Goal: Information Seeking & Learning: Check status

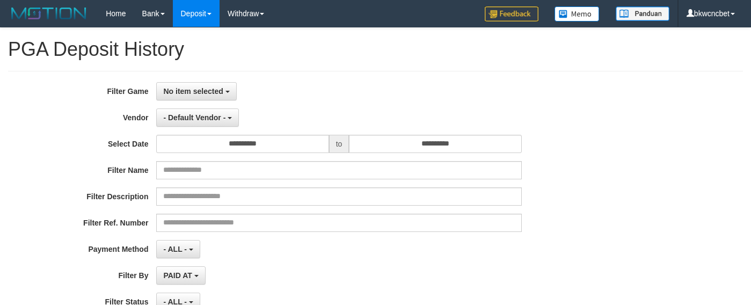
select select
select select "**"
click at [185, 95] on span "No item selected" at bounding box center [193, 91] width 60 height 9
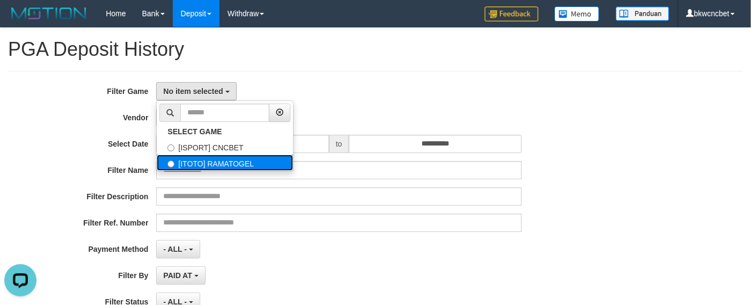
click at [231, 169] on label "[ITOTO] RAMATOGEL" at bounding box center [225, 163] width 136 height 16
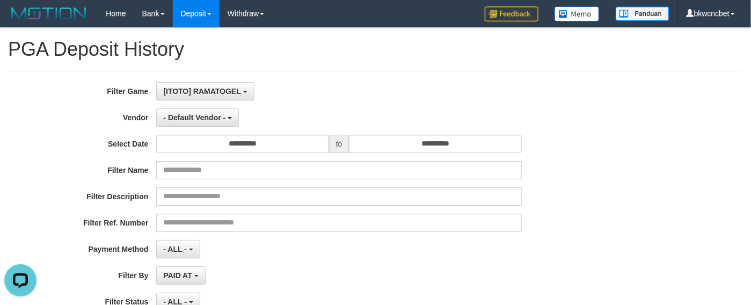
select select "****"
click at [198, 113] on span "- Default Vendor -" at bounding box center [194, 117] width 62 height 9
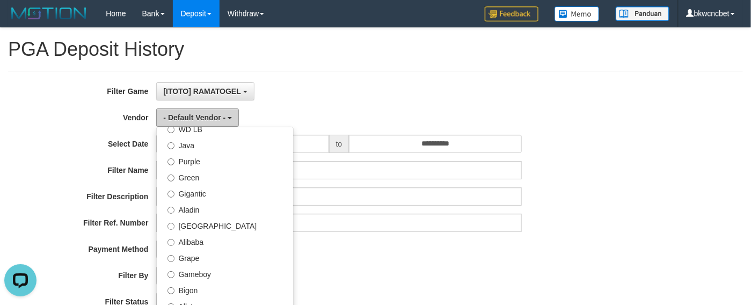
scroll to position [134, 0]
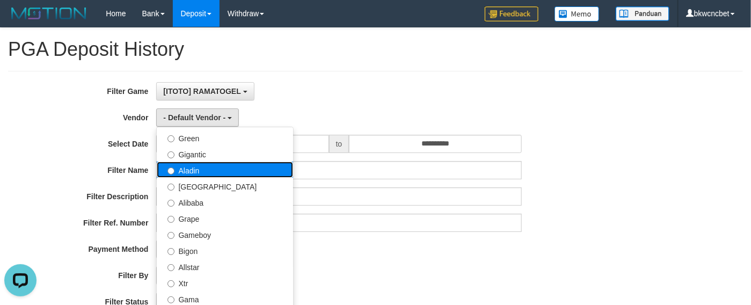
click at [202, 176] on label "Aladin" at bounding box center [225, 170] width 136 height 16
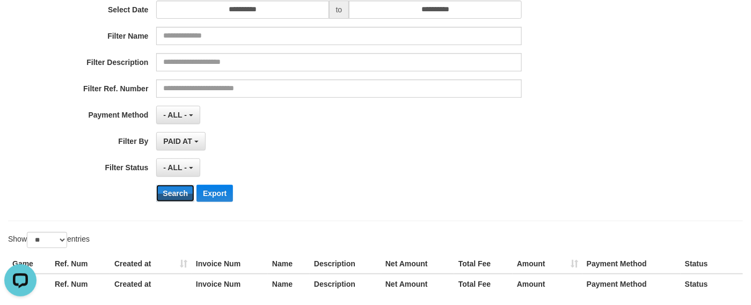
click at [183, 205] on div "**********" at bounding box center [313, 79] width 626 height 262
click at [181, 194] on button "Search" at bounding box center [175, 193] width 38 height 17
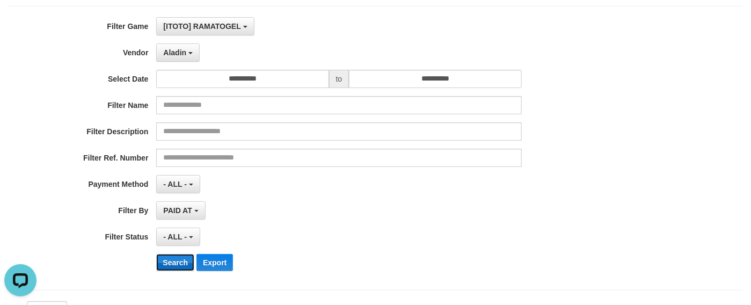
scroll to position [0, 0]
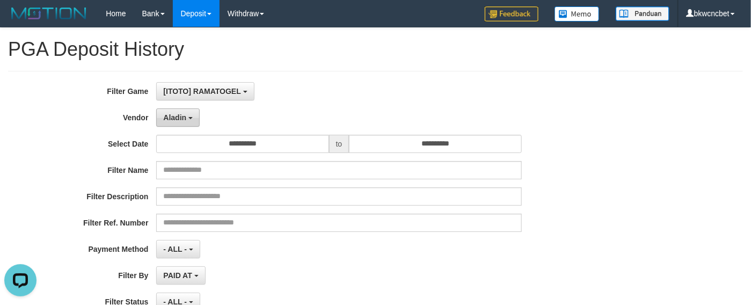
click at [176, 121] on span "Aladin" at bounding box center [174, 117] width 23 height 9
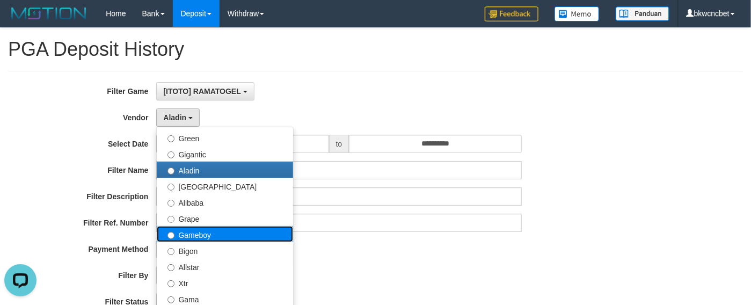
click at [192, 230] on label "Gameboy" at bounding box center [225, 234] width 136 height 16
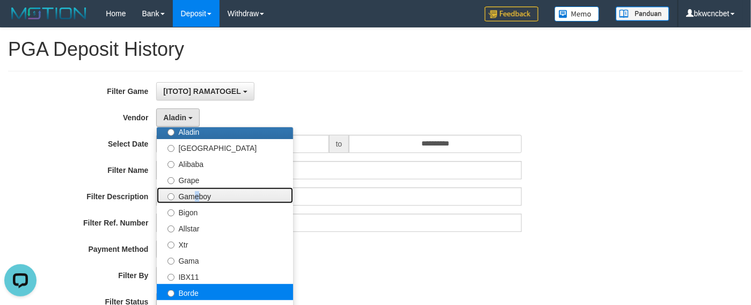
scroll to position [134, 0]
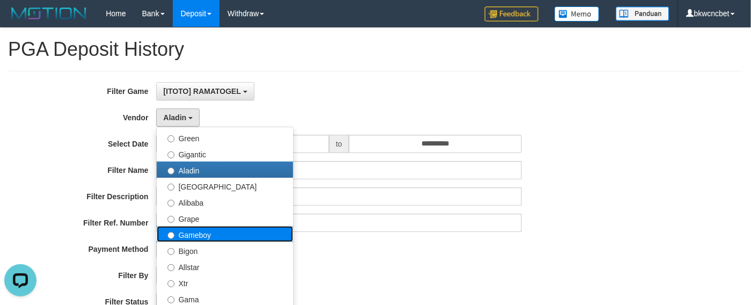
click at [201, 235] on label "Gameboy" at bounding box center [225, 234] width 136 height 16
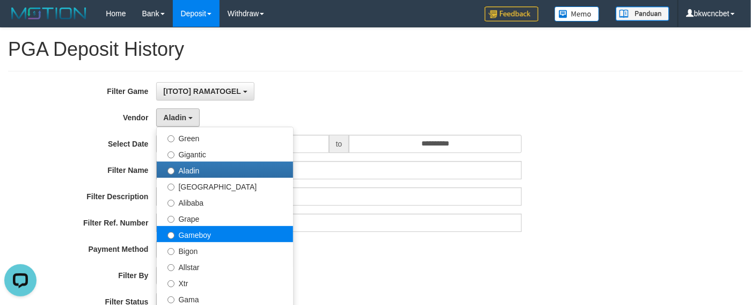
select select "**********"
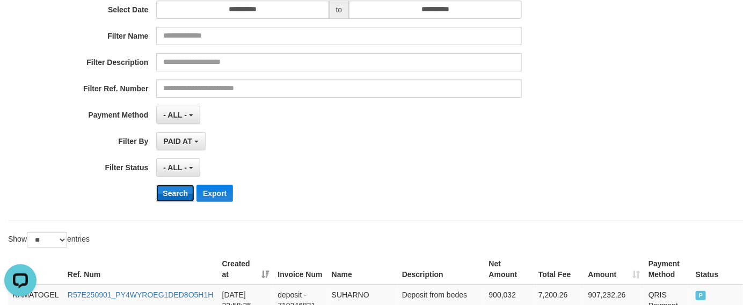
click at [182, 197] on button "Search" at bounding box center [175, 193] width 38 height 17
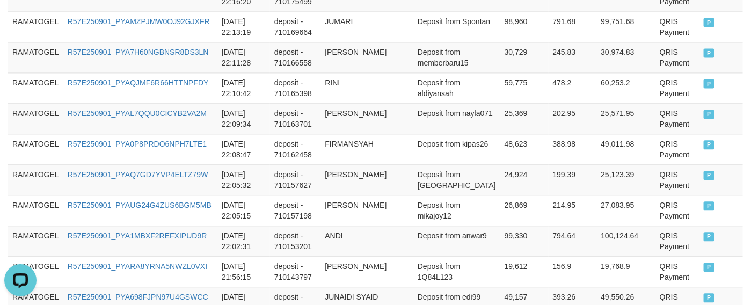
scroll to position [1005, 0]
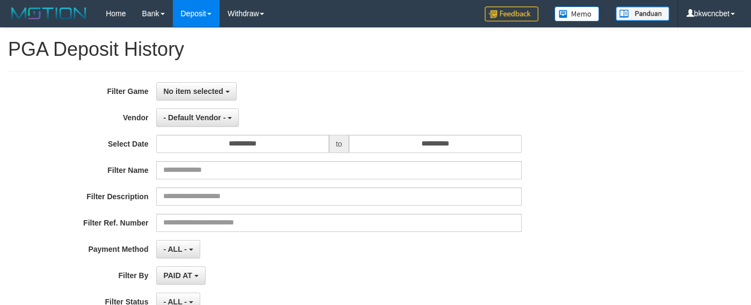
select select
select select "**"
drag, startPoint x: 189, startPoint y: 89, endPoint x: 205, endPoint y: 119, distance: 34.6
click at [189, 89] on span "No item selected" at bounding box center [193, 91] width 60 height 9
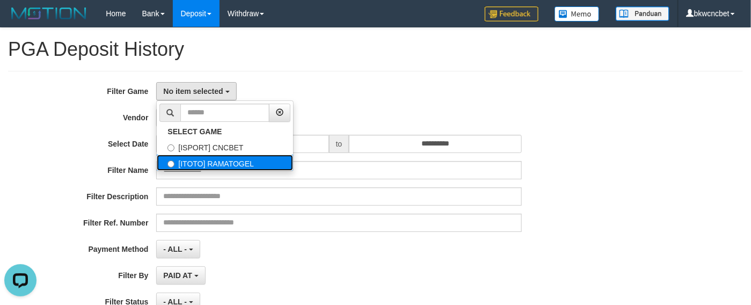
click at [226, 160] on label "[ITOTO] RAMATOGEL" at bounding box center [225, 163] width 136 height 16
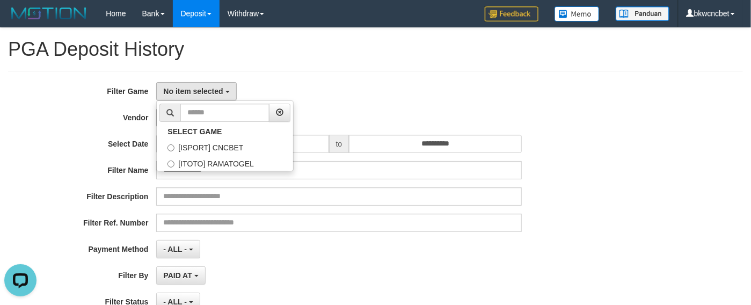
select select "****"
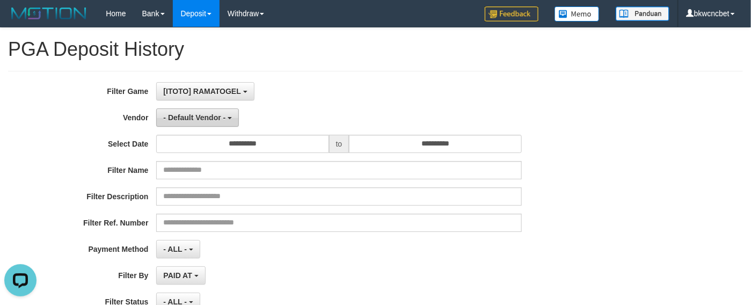
click at [205, 119] on span "- Default Vendor -" at bounding box center [194, 117] width 62 height 9
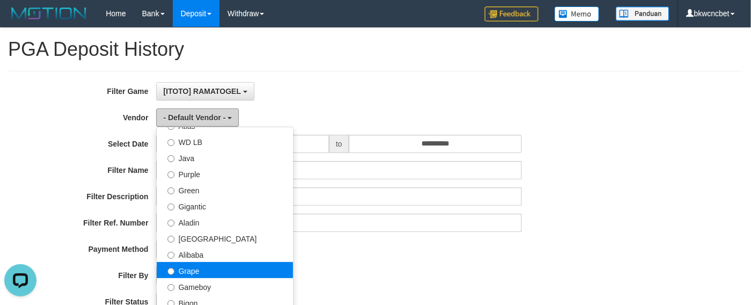
scroll to position [134, 0]
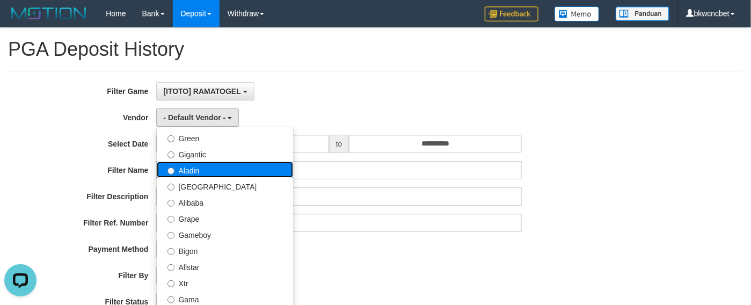
click at [200, 172] on label "Aladin" at bounding box center [225, 170] width 136 height 16
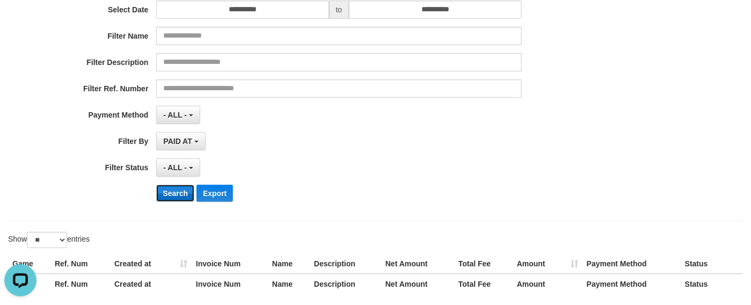
click at [179, 195] on button "Search" at bounding box center [175, 193] width 38 height 17
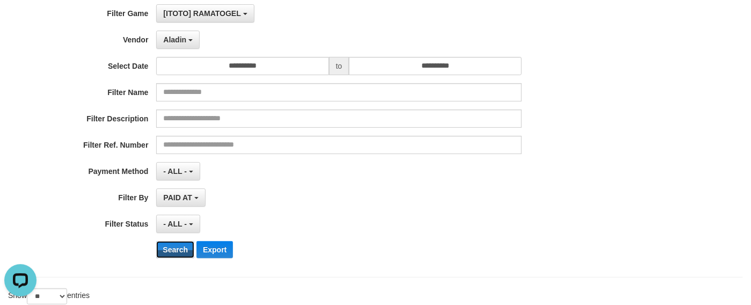
scroll to position [0, 0]
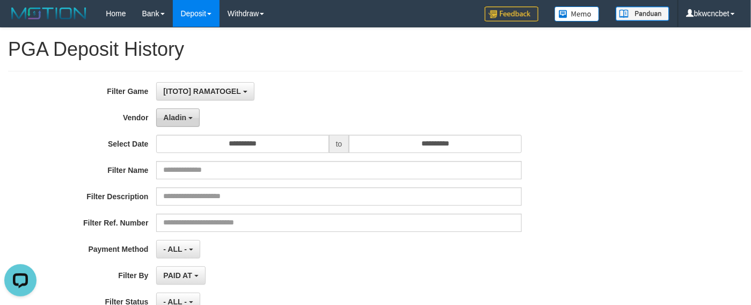
click at [187, 118] on button "Aladin" at bounding box center [178, 117] width 44 height 18
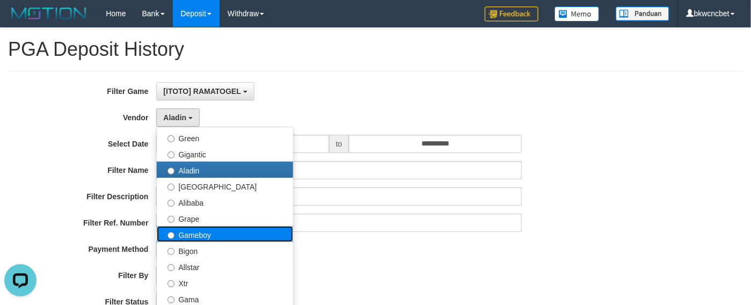
click at [199, 232] on label "Gameboy" at bounding box center [225, 234] width 136 height 16
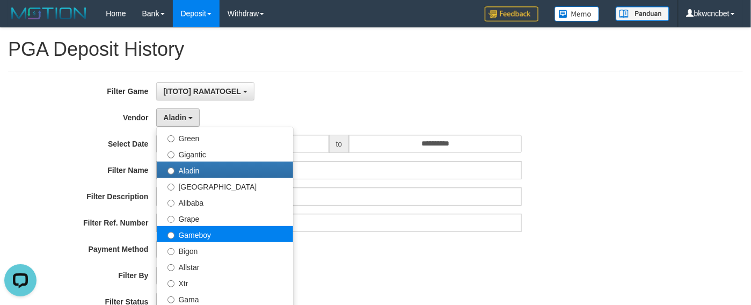
select select "**********"
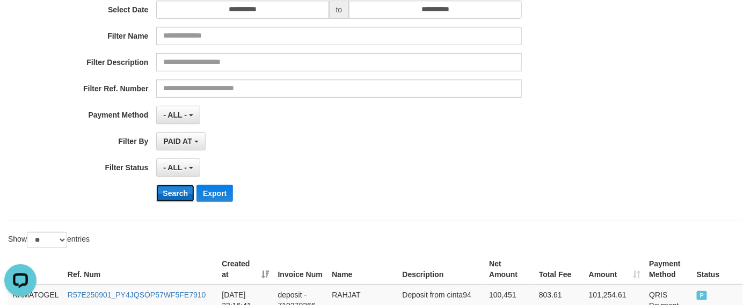
click at [180, 191] on button "Search" at bounding box center [175, 193] width 38 height 17
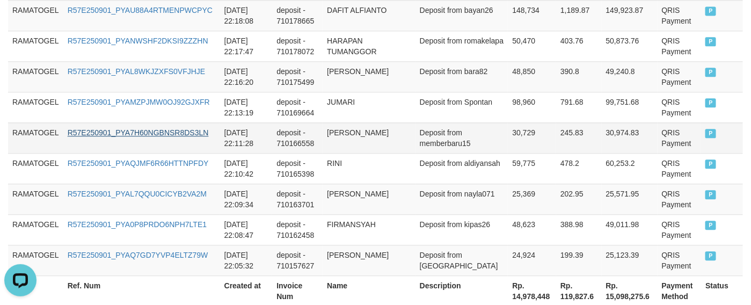
scroll to position [1005, 0]
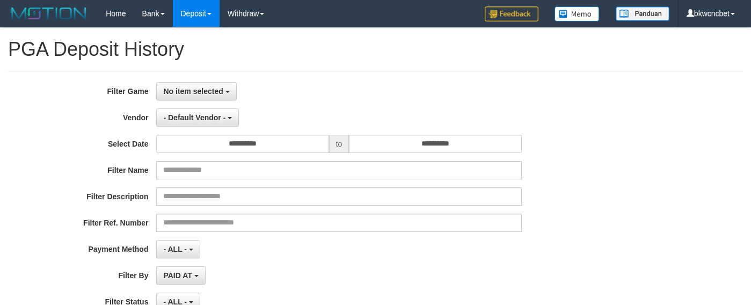
select select
select select "**"
click at [200, 94] on span "No item selected" at bounding box center [193, 91] width 60 height 9
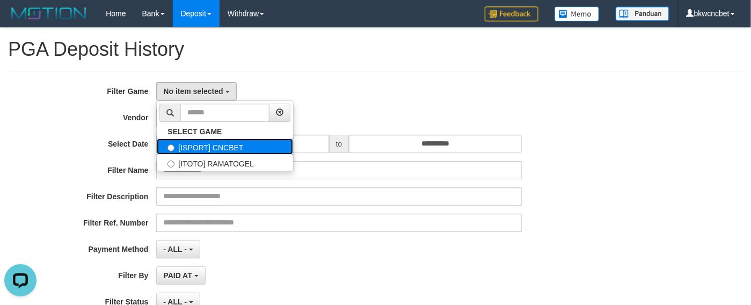
click at [222, 155] on label "[ISPORT] CNCBET" at bounding box center [225, 147] width 136 height 16
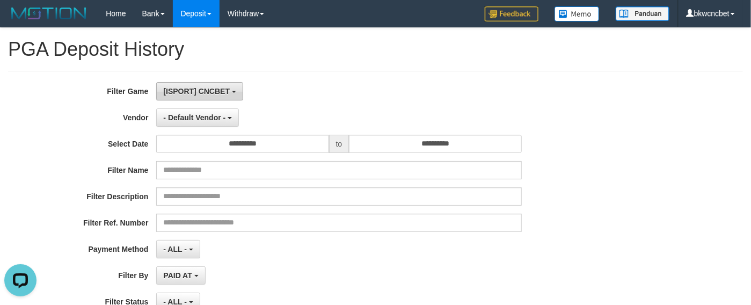
click at [225, 87] on span "[ISPORT] CNCBET" at bounding box center [196, 91] width 67 height 9
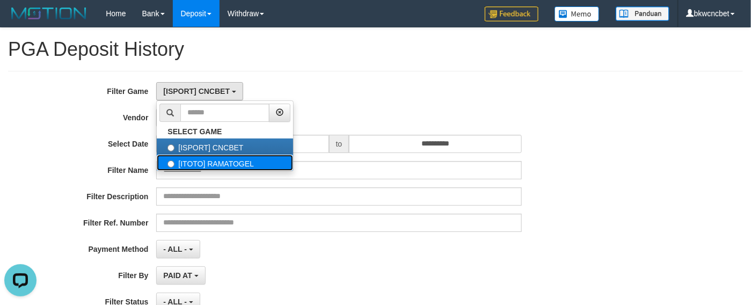
click at [213, 160] on label "[ITOTO] RAMATOGEL" at bounding box center [225, 163] width 136 height 16
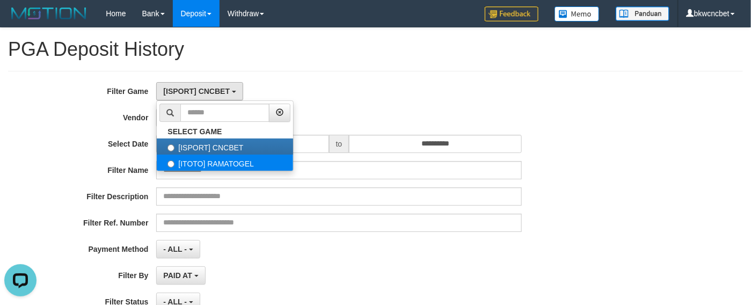
select select "****"
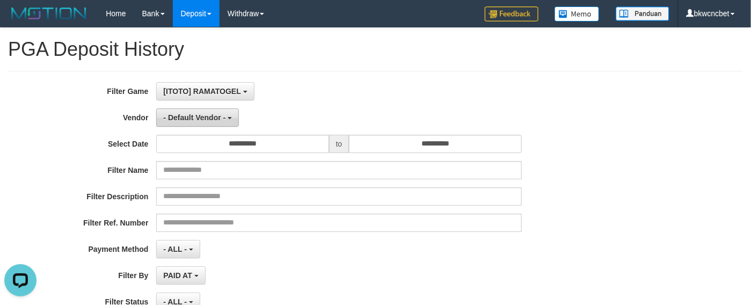
scroll to position [18, 0]
click at [207, 120] on span "- Default Vendor -" at bounding box center [194, 117] width 62 height 9
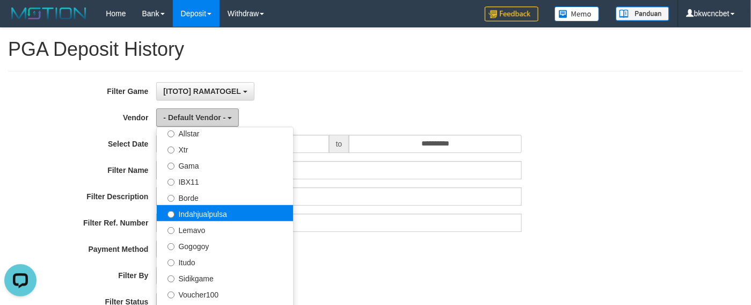
scroll to position [134, 0]
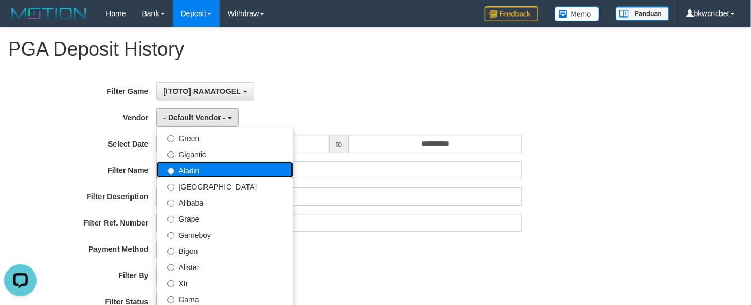
click at [204, 175] on label "Aladin" at bounding box center [225, 170] width 136 height 16
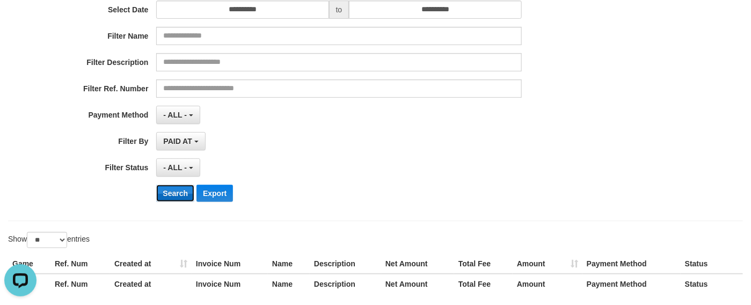
click at [180, 202] on button "Search" at bounding box center [175, 193] width 38 height 17
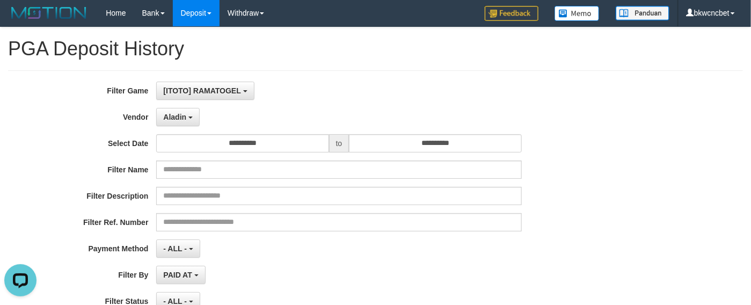
scroll to position [0, 0]
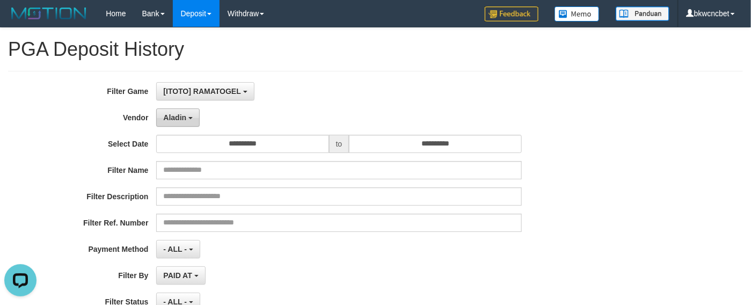
click at [187, 117] on button "Aladin" at bounding box center [178, 117] width 44 height 18
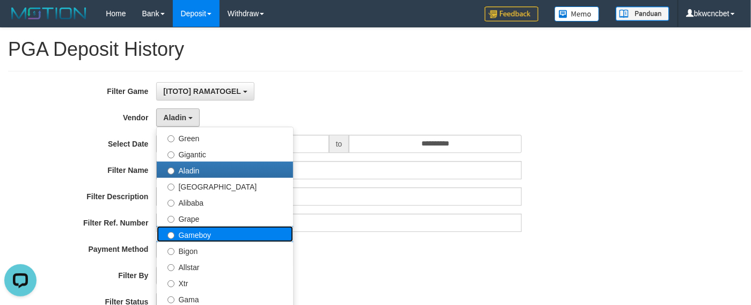
click at [199, 234] on label "Gameboy" at bounding box center [225, 234] width 136 height 16
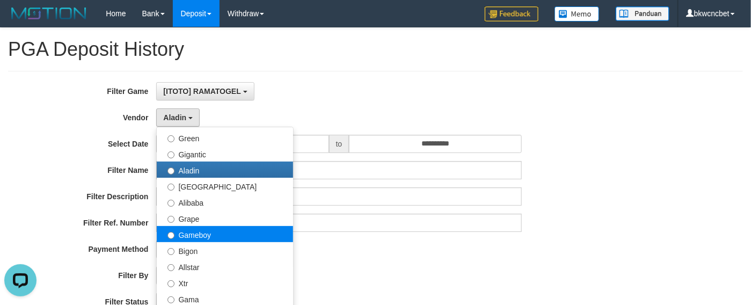
select select "**********"
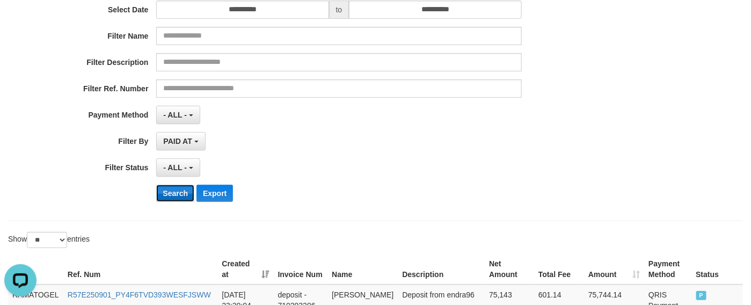
click at [179, 198] on button "Search" at bounding box center [175, 193] width 38 height 17
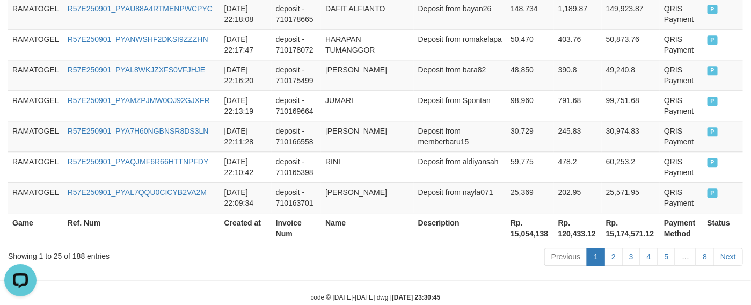
scroll to position [1005, 0]
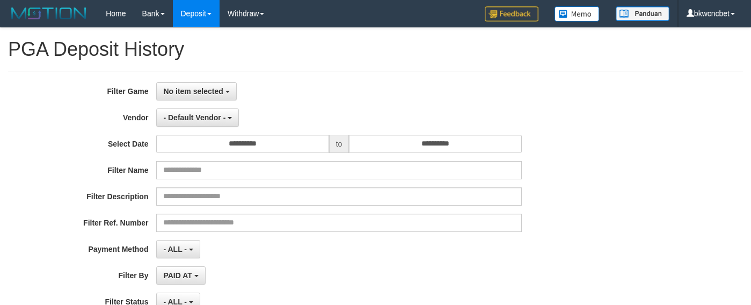
select select
select select "**"
click at [226, 103] on div "**********" at bounding box center [313, 213] width 626 height 262
click at [221, 94] on span "No item selected" at bounding box center [193, 91] width 60 height 9
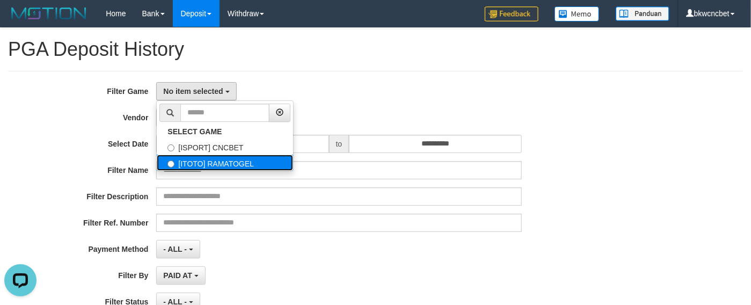
click at [234, 171] on label "[ITOTO] RAMATOGEL" at bounding box center [225, 163] width 136 height 16
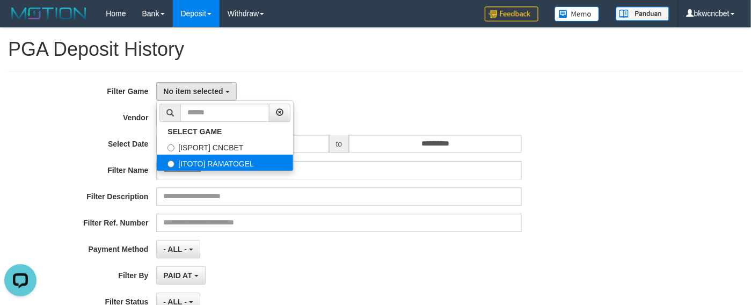
select select "****"
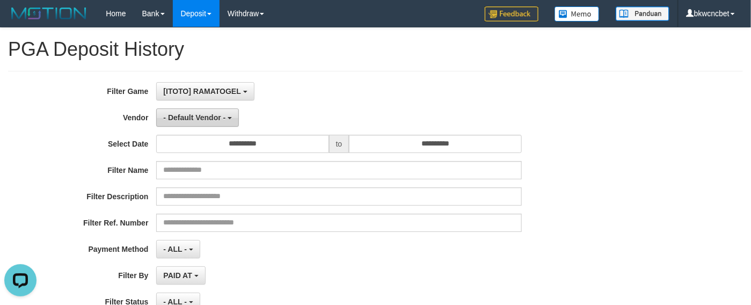
scroll to position [18, 0]
click at [199, 114] on span "- Default Vendor -" at bounding box center [194, 117] width 62 height 9
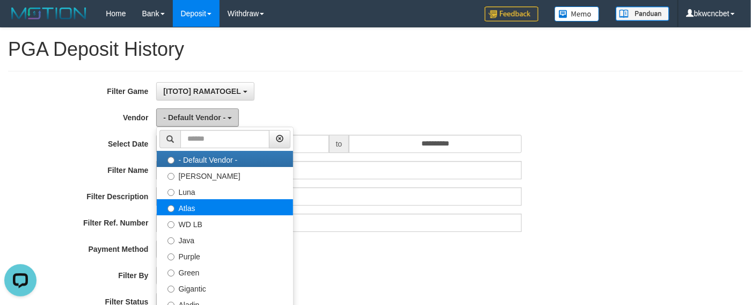
scroll to position [134, 0]
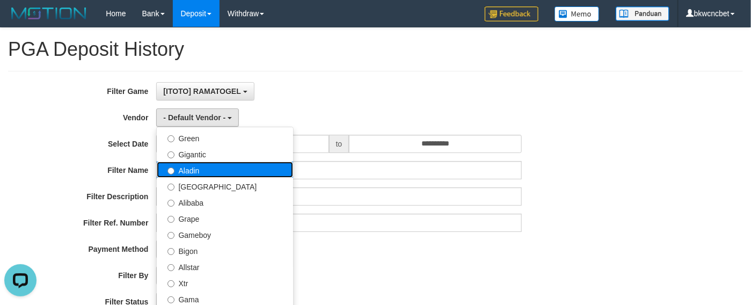
click at [215, 169] on label "Aladin" at bounding box center [225, 170] width 136 height 16
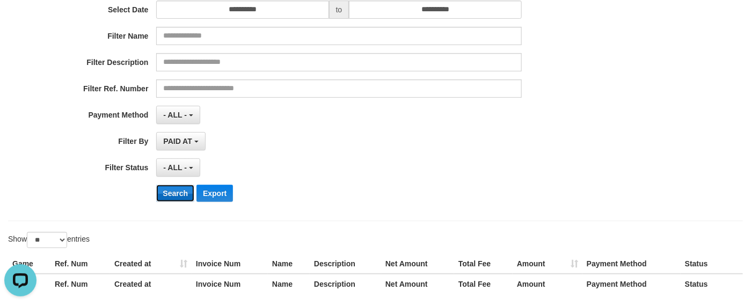
click at [177, 193] on button "Search" at bounding box center [175, 193] width 38 height 17
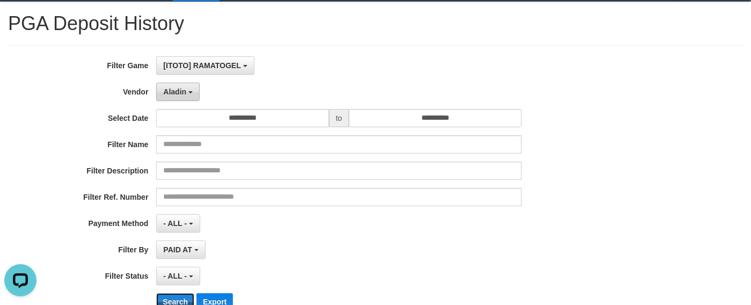
scroll to position [0, 0]
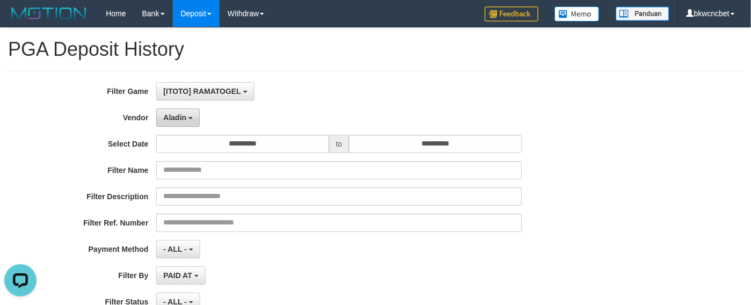
click at [168, 119] on span "Aladin" at bounding box center [174, 117] width 23 height 9
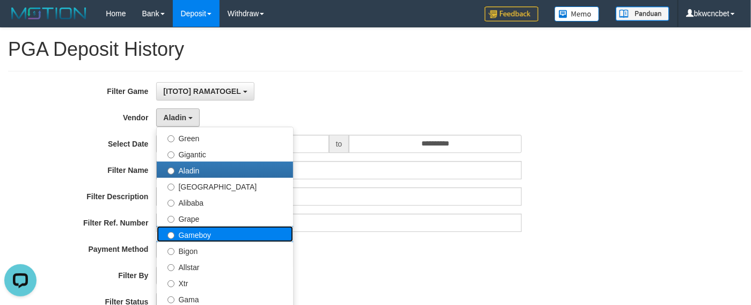
click at [189, 233] on label "Gameboy" at bounding box center [225, 234] width 136 height 16
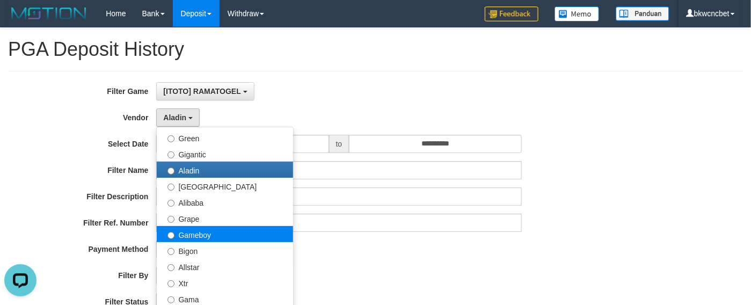
select select "**********"
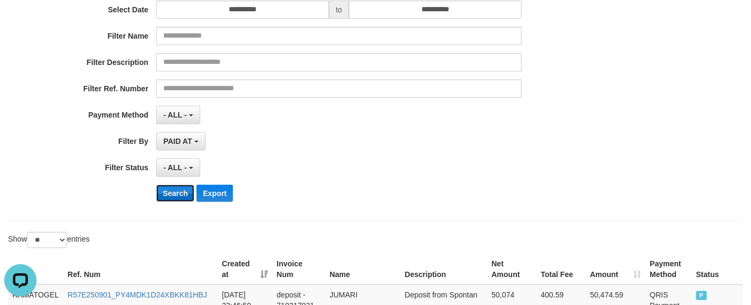
click at [180, 199] on button "Search" at bounding box center [175, 193] width 38 height 17
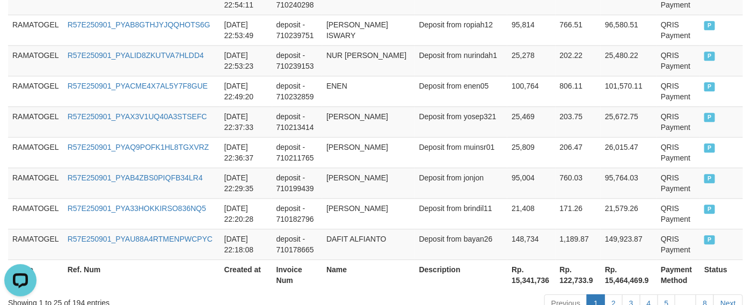
scroll to position [1005, 0]
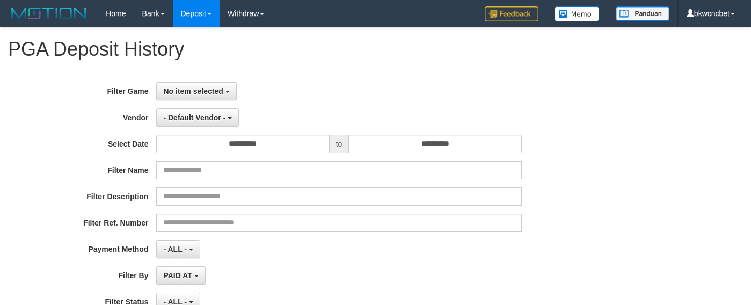
select select
select select "**"
drag, startPoint x: 200, startPoint y: 89, endPoint x: 201, endPoint y: 98, distance: 9.8
click at [200, 89] on span "No item selected" at bounding box center [193, 91] width 60 height 9
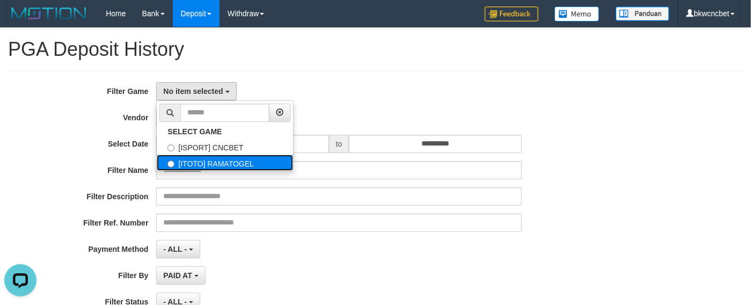
click at [206, 166] on label "[ITOTO] RAMATOGEL" at bounding box center [225, 163] width 136 height 16
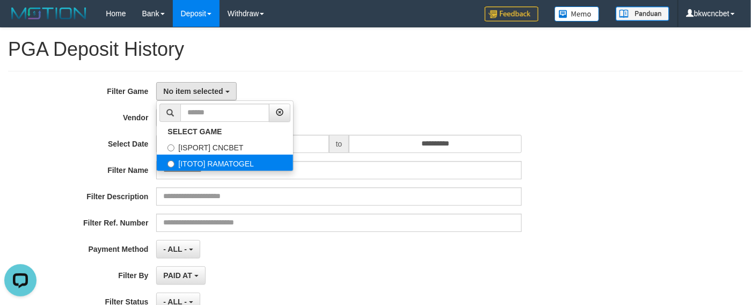
select select "****"
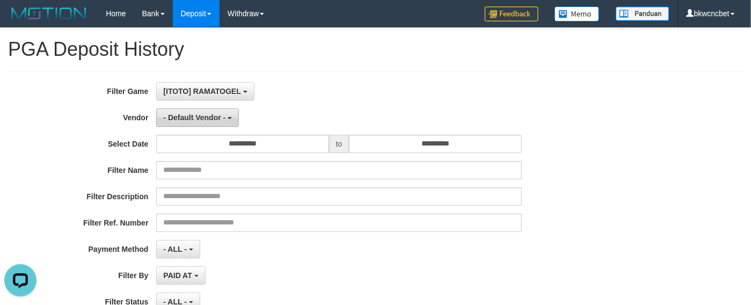
scroll to position [18, 0]
click at [197, 117] on span "- Default Vendor -" at bounding box center [194, 117] width 62 height 9
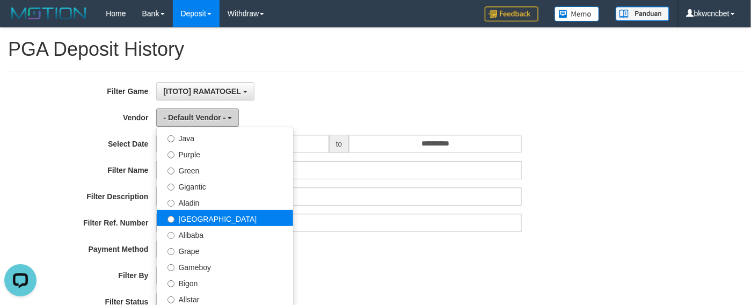
scroll to position [134, 0]
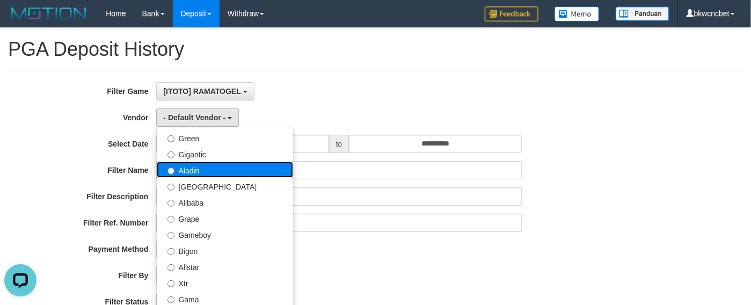
click at [205, 170] on label "Aladin" at bounding box center [225, 170] width 136 height 16
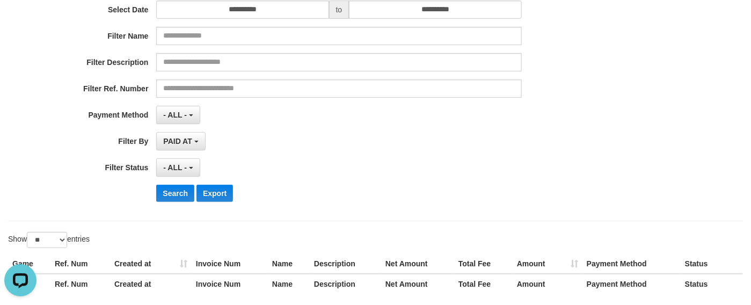
click at [172, 185] on div "**********" at bounding box center [313, 79] width 626 height 262
click at [172, 191] on button "Search" at bounding box center [175, 193] width 38 height 17
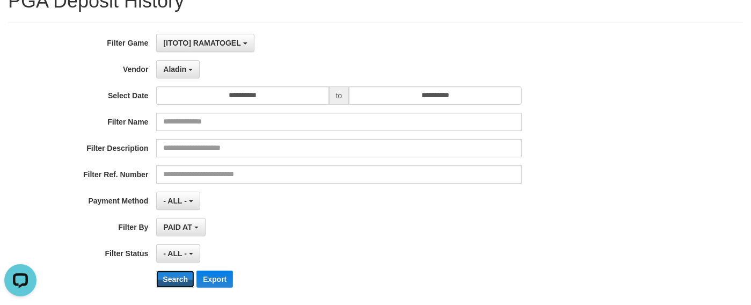
scroll to position [0, 0]
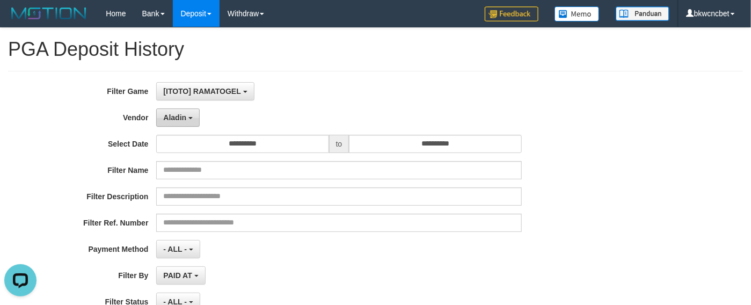
click at [179, 125] on button "Aladin" at bounding box center [178, 117] width 44 height 18
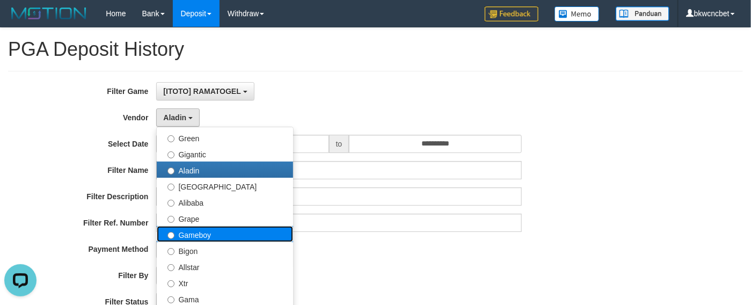
click at [194, 237] on label "Gameboy" at bounding box center [225, 234] width 136 height 16
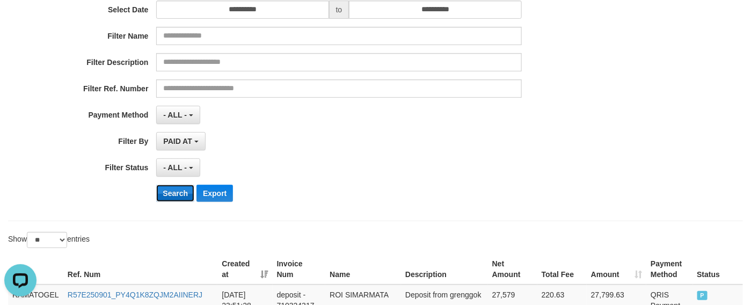
click at [177, 202] on button "Search" at bounding box center [175, 193] width 38 height 17
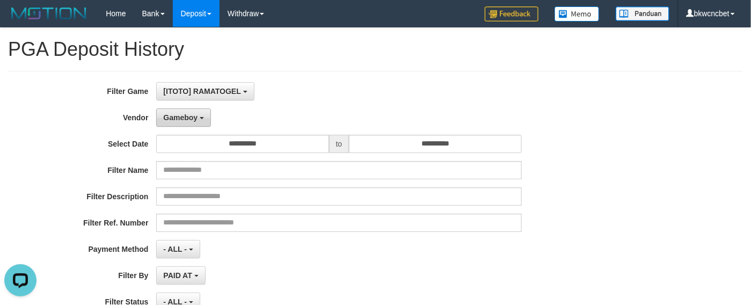
click at [187, 115] on span "Gameboy" at bounding box center [180, 117] width 34 height 9
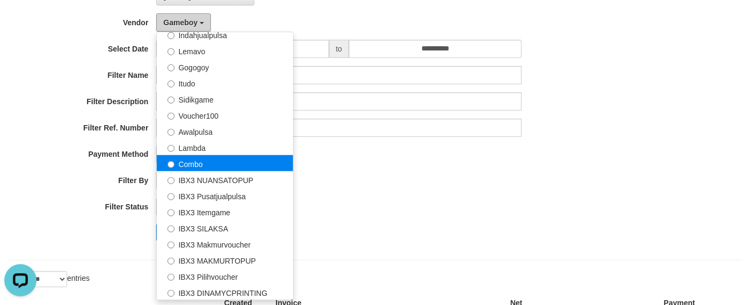
scroll to position [134, 0]
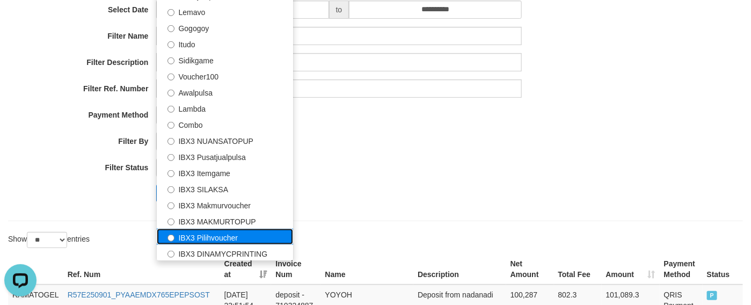
click at [213, 234] on label "IBX3 Pilihvoucher" at bounding box center [225, 237] width 136 height 16
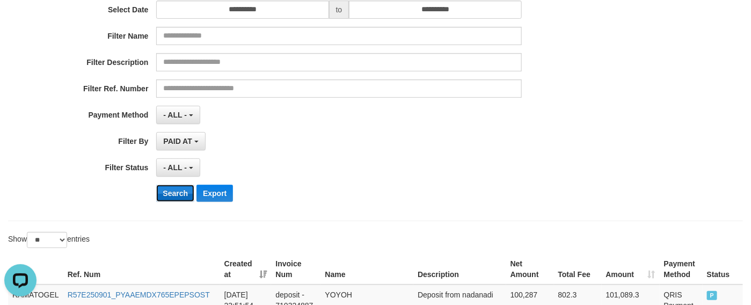
click at [166, 192] on button "Search" at bounding box center [175, 193] width 38 height 17
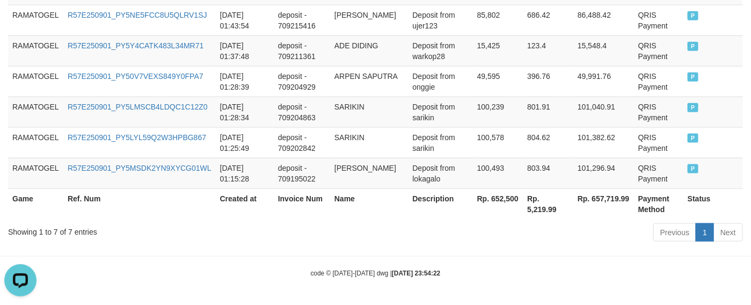
click at [503, 195] on th "Rp. 652,500" at bounding box center [498, 204] width 50 height 31
copy th "652,500"
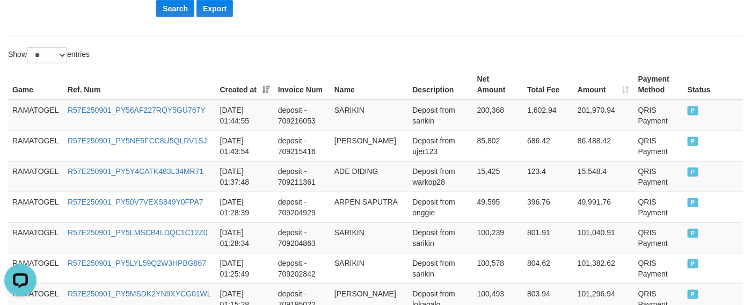
scroll to position [0, 0]
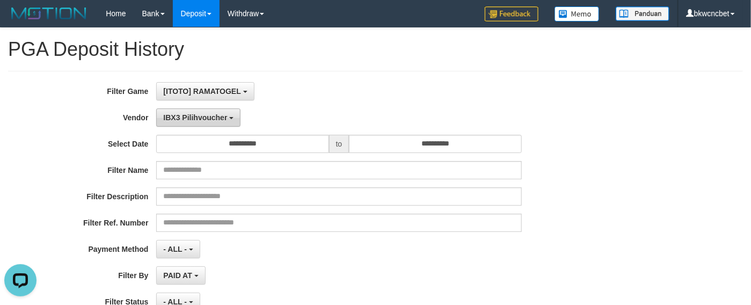
click at [193, 121] on span "IBX3 Pilihvoucher" at bounding box center [195, 117] width 64 height 9
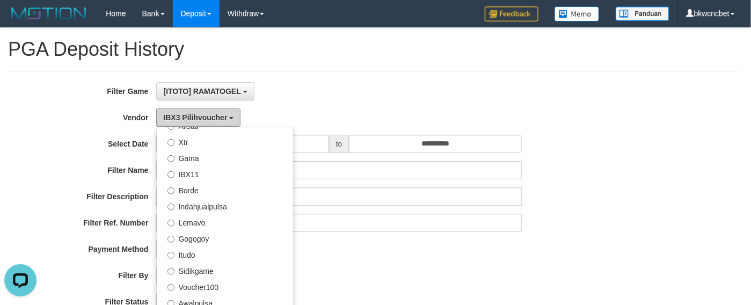
scroll to position [218, 0]
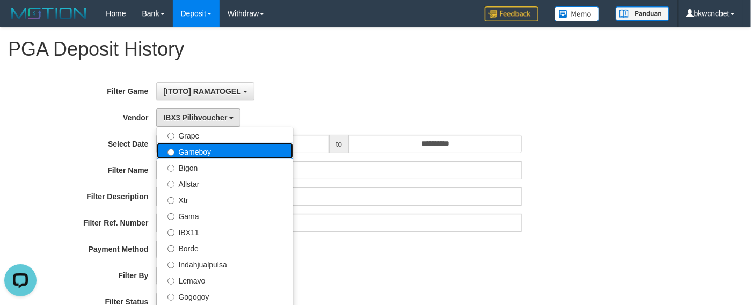
click at [203, 150] on label "Gameboy" at bounding box center [225, 151] width 136 height 16
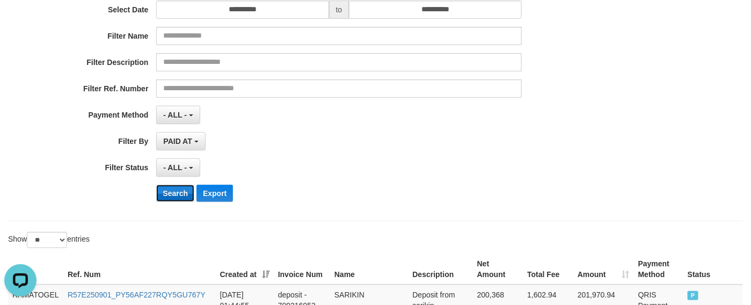
click at [179, 198] on button "Search" at bounding box center [175, 193] width 38 height 17
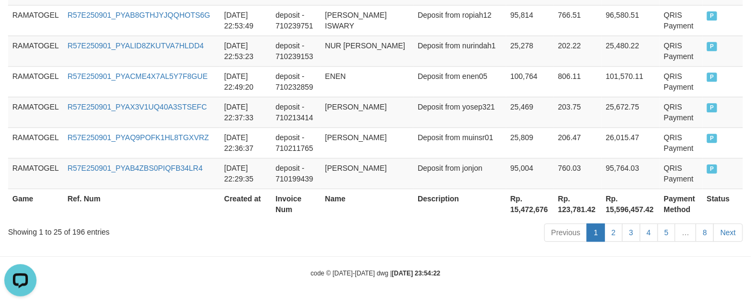
scroll to position [1005, 0]
click at [506, 201] on th "Rp. 15,472,676" at bounding box center [530, 204] width 48 height 31
click at [506, 203] on th "Rp. 15,472,676" at bounding box center [530, 204] width 48 height 31
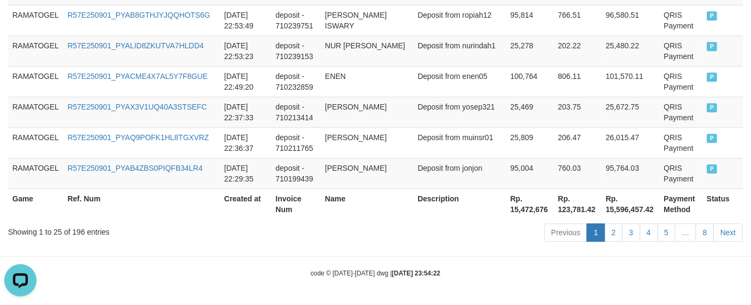
click at [506, 210] on th "Rp. 15,472,676" at bounding box center [530, 204] width 48 height 31
drag, startPoint x: 503, startPoint y: 210, endPoint x: 738, endPoint y: 230, distance: 236.7
click at [511, 212] on th "Rp. 15,472,676" at bounding box center [530, 204] width 48 height 31
copy th "15,472,676"
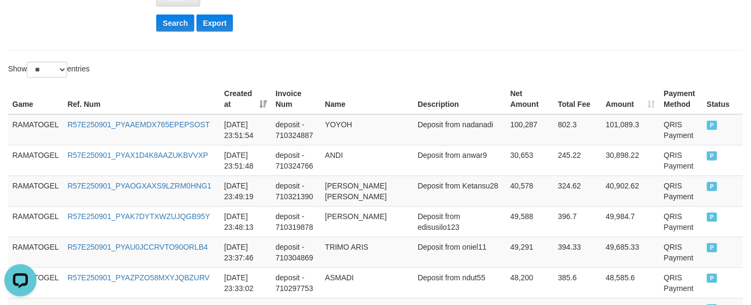
scroll to position [0, 0]
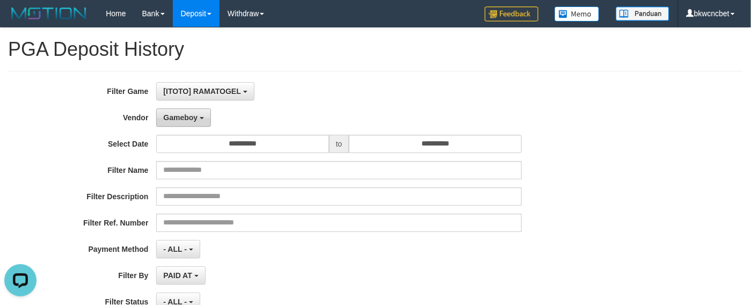
click at [181, 124] on button "Gameboy" at bounding box center [183, 117] width 55 height 18
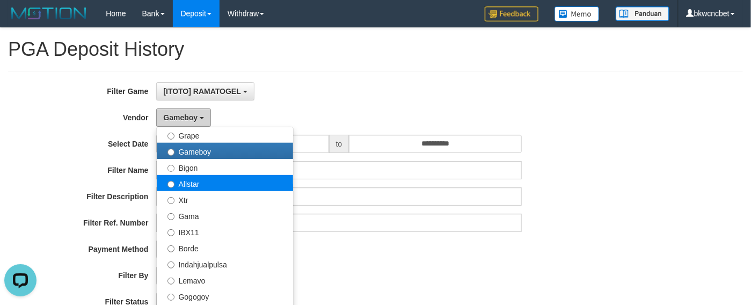
scroll to position [83, 0]
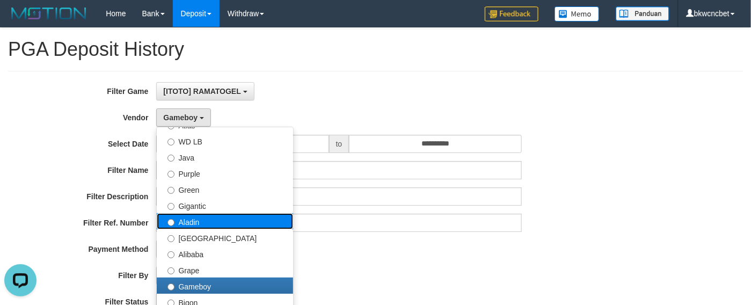
click at [199, 221] on label "Aladin" at bounding box center [225, 221] width 136 height 16
select select "**********"
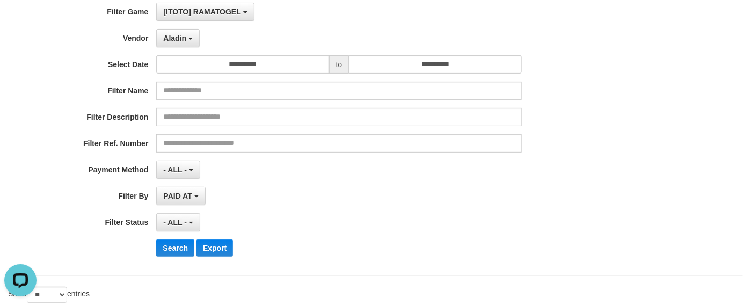
scroll to position [134, 0]
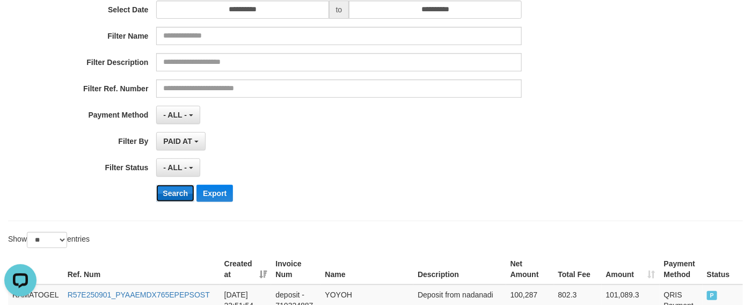
click at [179, 200] on button "Search" at bounding box center [175, 193] width 38 height 17
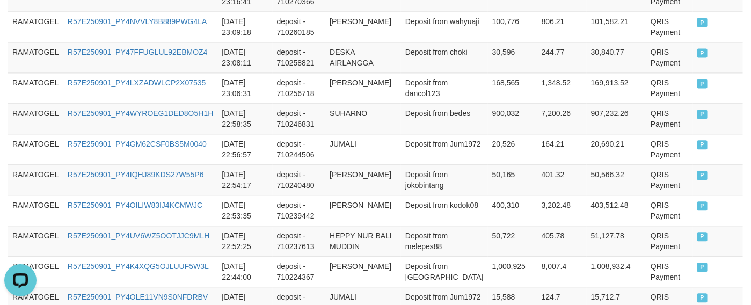
scroll to position [1017, 0]
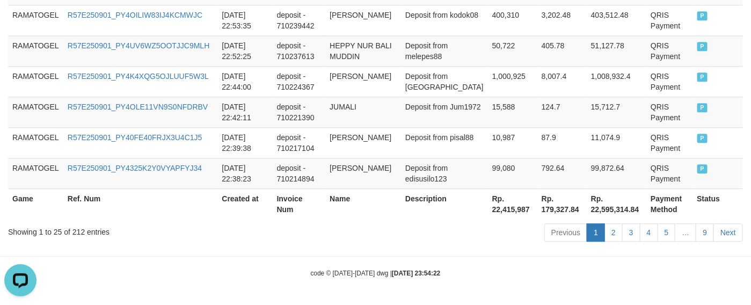
click at [488, 208] on th "Rp. 22,415,987" at bounding box center [512, 204] width 49 height 31
copy th "22,415,987"
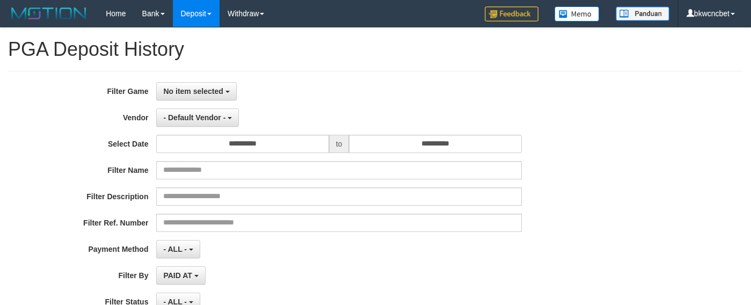
select select
select select "**"
click at [204, 82] on button "No item selected" at bounding box center [196, 91] width 80 height 18
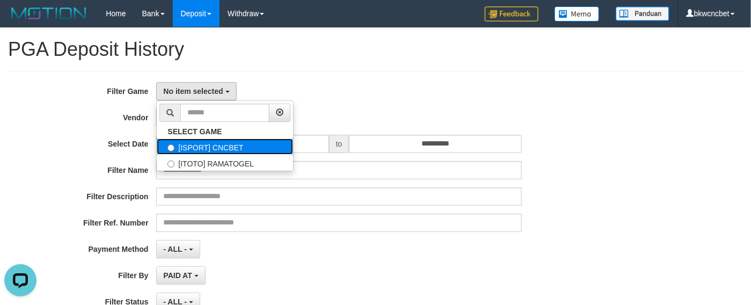
click at [216, 155] on label "[ISPORT] CNCBET" at bounding box center [225, 147] width 136 height 16
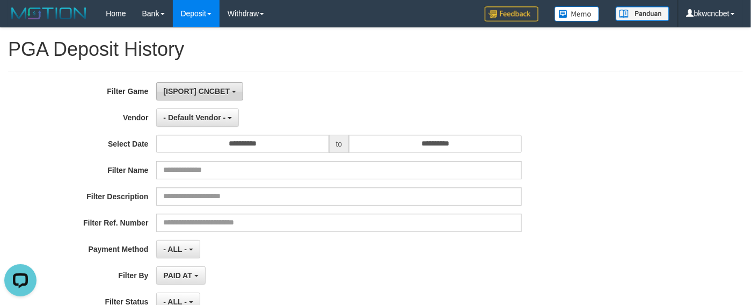
click at [218, 93] on span "[ISPORT] CNCBET" at bounding box center [196, 91] width 67 height 9
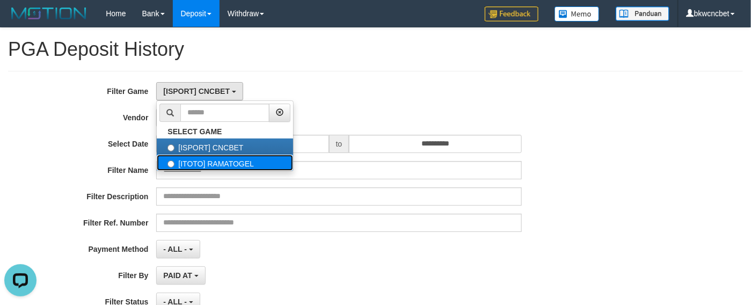
click at [222, 160] on label "[ITOTO] RAMATOGEL" at bounding box center [225, 163] width 136 height 16
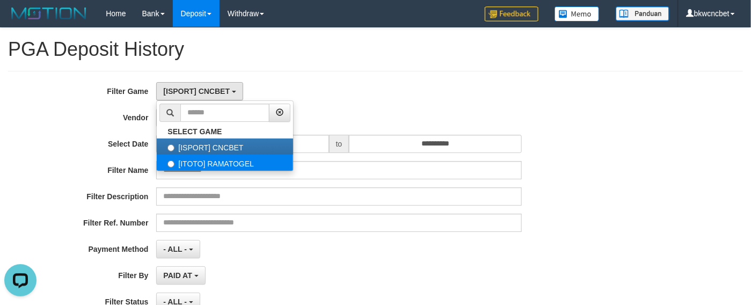
select select "****"
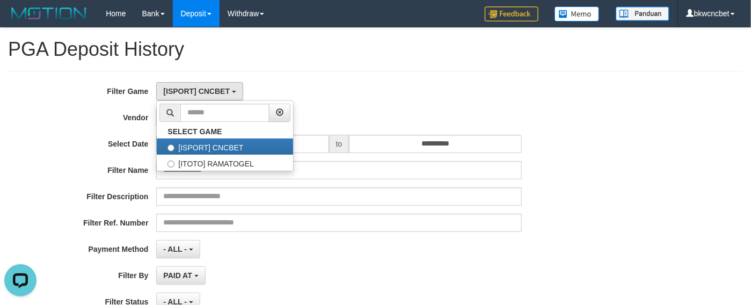
scroll to position [18, 0]
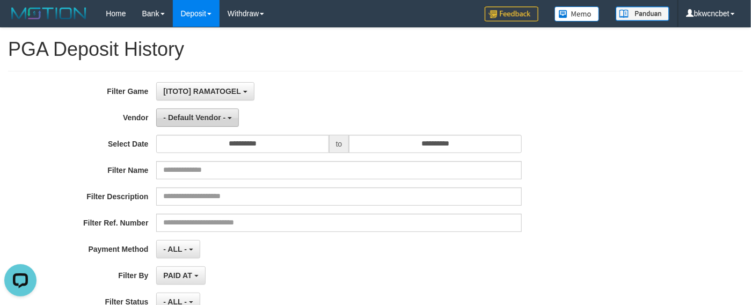
click at [211, 120] on span "- Default Vendor -" at bounding box center [194, 117] width 62 height 9
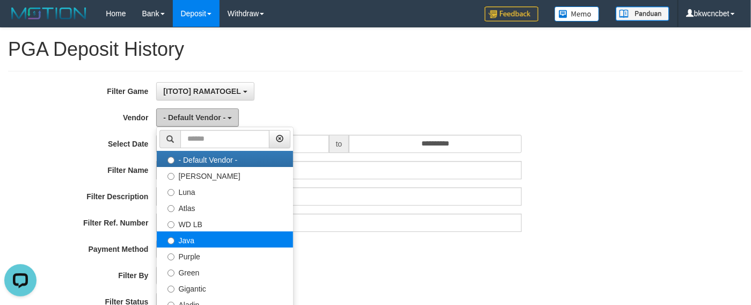
scroll to position [134, 0]
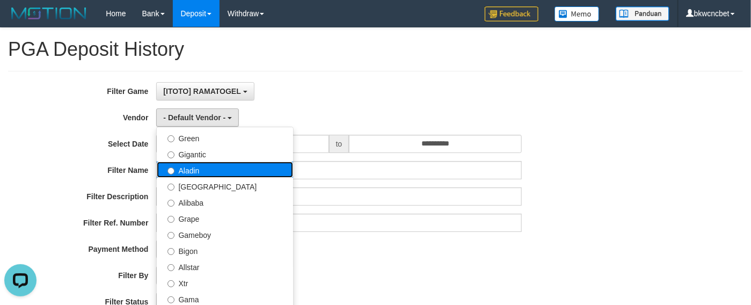
click at [205, 172] on label "Aladin" at bounding box center [225, 170] width 136 height 16
select select "**********"
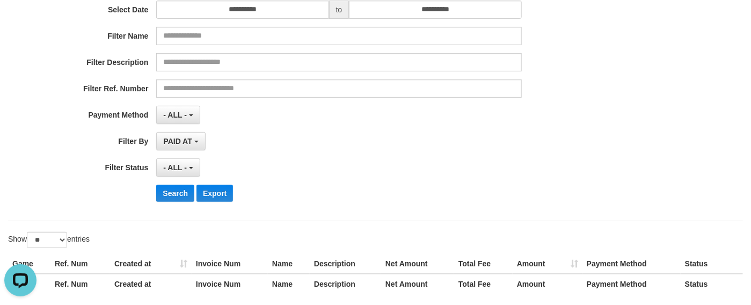
click at [181, 185] on div "**********" at bounding box center [313, 79] width 626 height 262
click at [181, 191] on button "Search" at bounding box center [175, 193] width 38 height 17
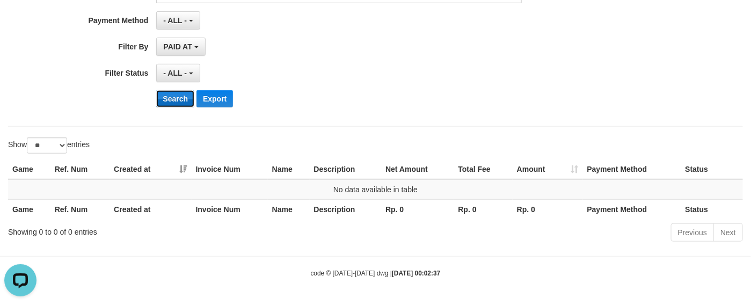
scroll to position [0, 0]
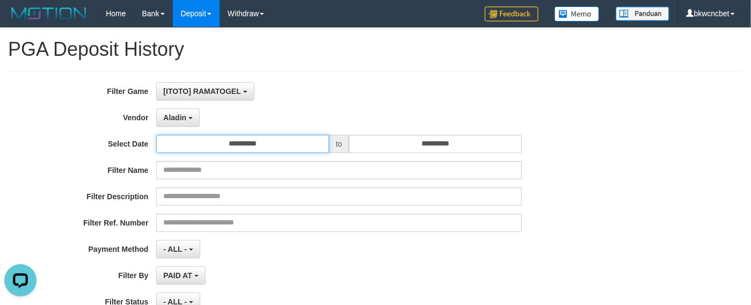
click at [234, 146] on input "**********" at bounding box center [242, 144] width 172 height 18
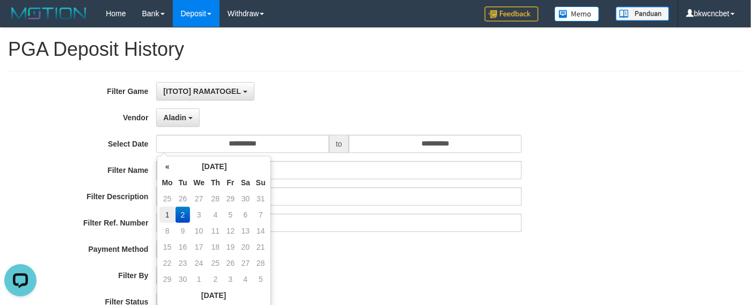
click at [172, 209] on td "1" at bounding box center [168, 215] width 16 height 16
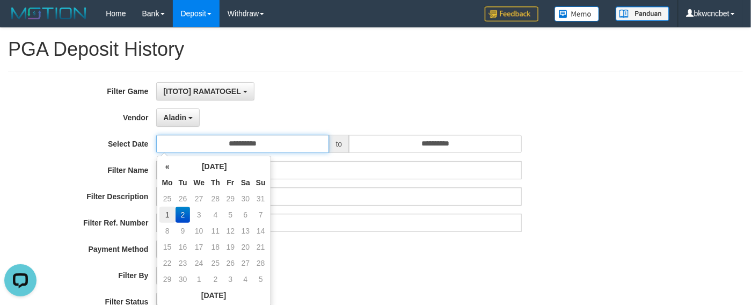
type input "**********"
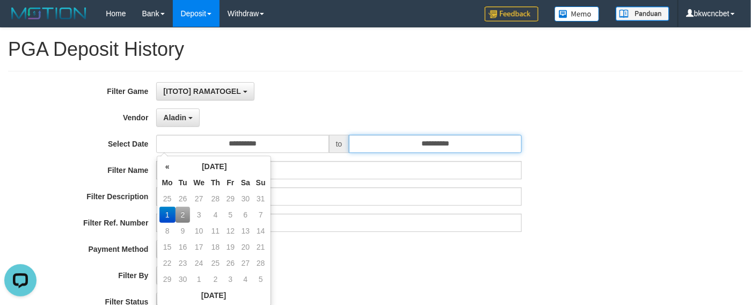
click at [413, 152] on input "**********" at bounding box center [435, 144] width 172 height 18
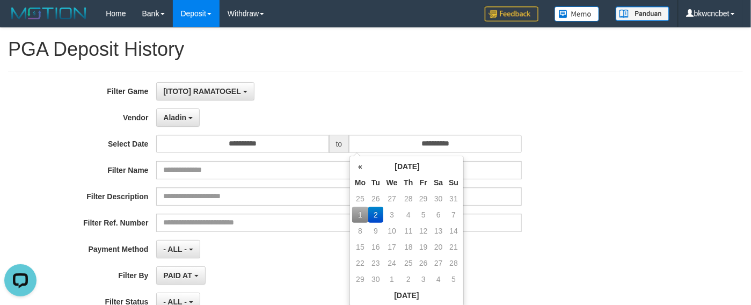
click at [363, 218] on td "1" at bounding box center [360, 215] width 16 height 16
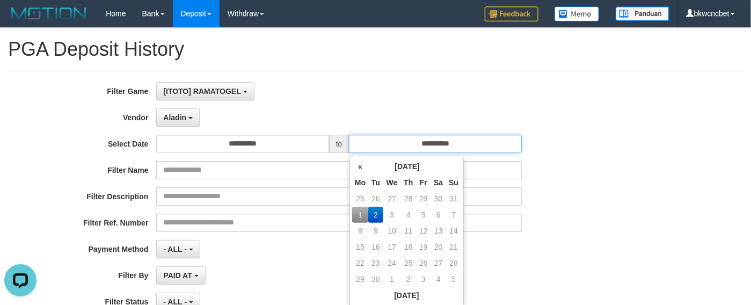
type input "**********"
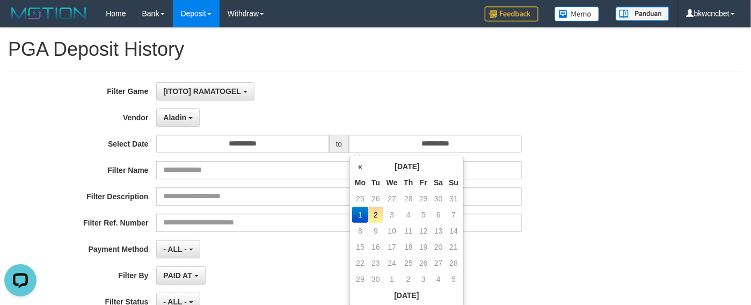
click at [363, 123] on div "Aladin - Default Vendor - [PERSON_NAME] Atlas WD LB Java Purple Green Gigantic …" at bounding box center [338, 117] width 365 height 18
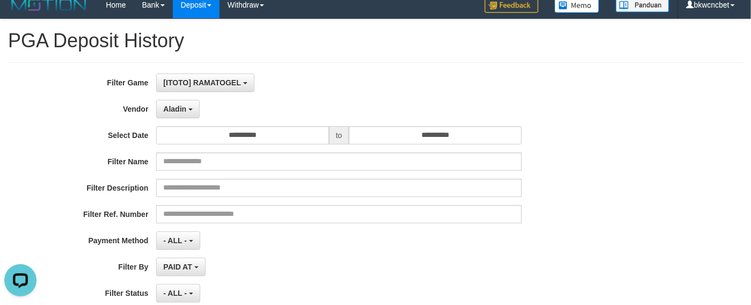
scroll to position [234, 0]
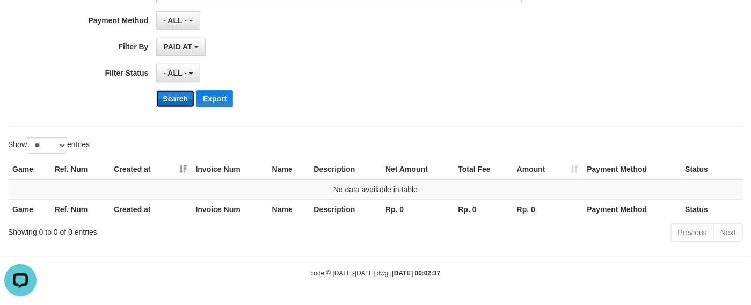
click at [179, 102] on button "Search" at bounding box center [175, 98] width 38 height 17
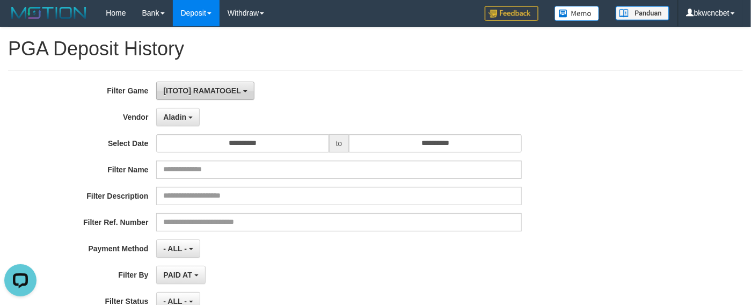
scroll to position [0, 0]
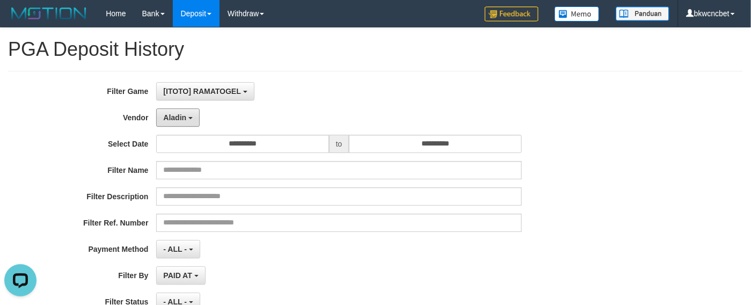
drag, startPoint x: 171, startPoint y: 112, endPoint x: 187, endPoint y: 157, distance: 48.1
click at [171, 112] on button "Aladin" at bounding box center [178, 117] width 44 height 18
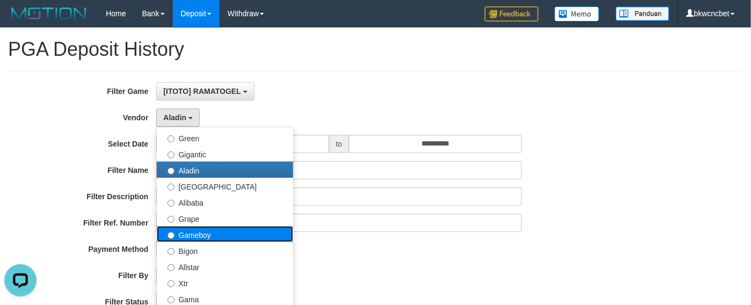
click at [195, 231] on label "Gameboy" at bounding box center [225, 234] width 136 height 16
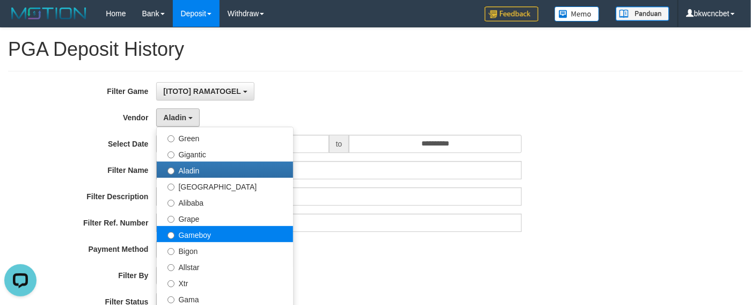
select select "**********"
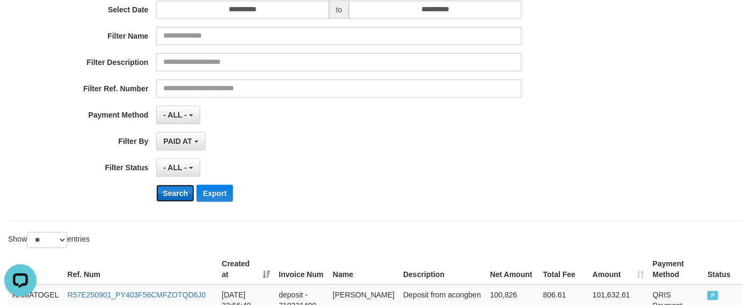
click at [163, 202] on button "Search" at bounding box center [175, 193] width 38 height 17
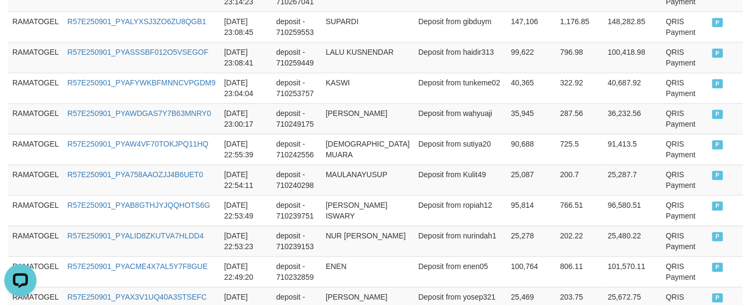
scroll to position [1005, 0]
